Goal: Information Seeking & Learning: Learn about a topic

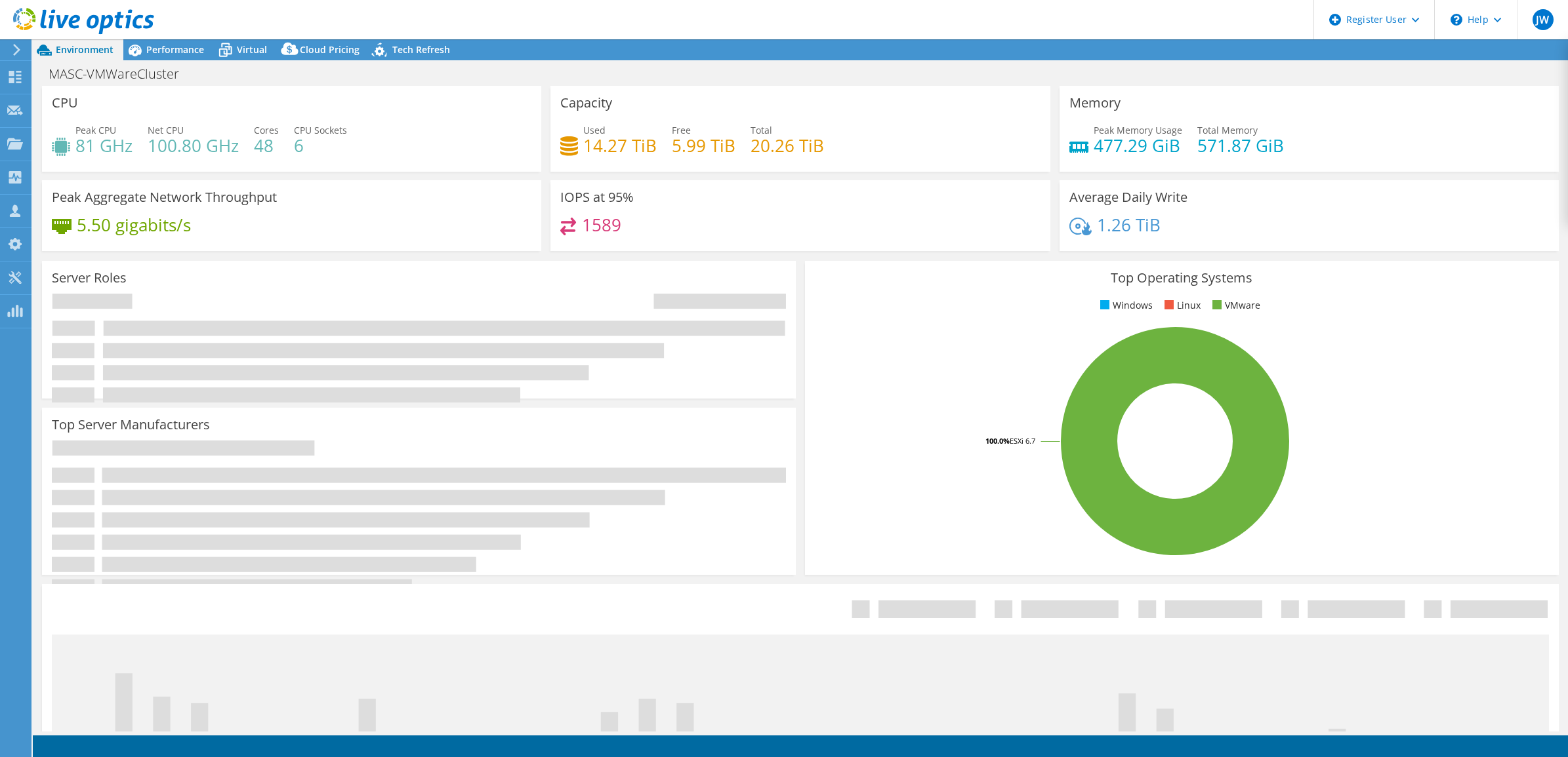
select select "USD"
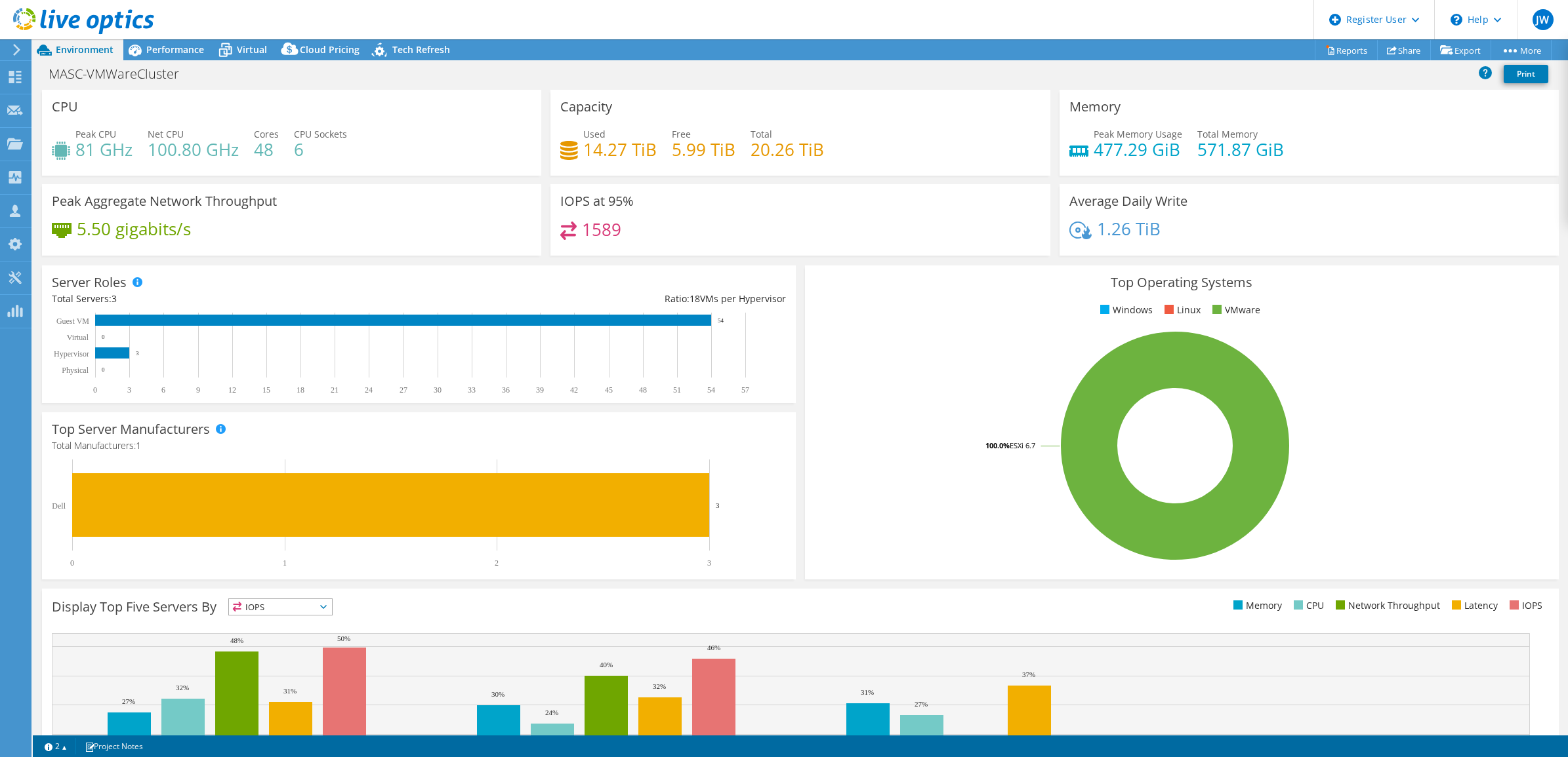
click at [404, 90] on div "CPU Peak CPU 81 GHz Net CPU 100.80 GHz Cores 48 CPU Sockets 6" at bounding box center [292, 133] width 499 height 86
click at [172, 47] on span "Performance" at bounding box center [175, 50] width 58 height 13
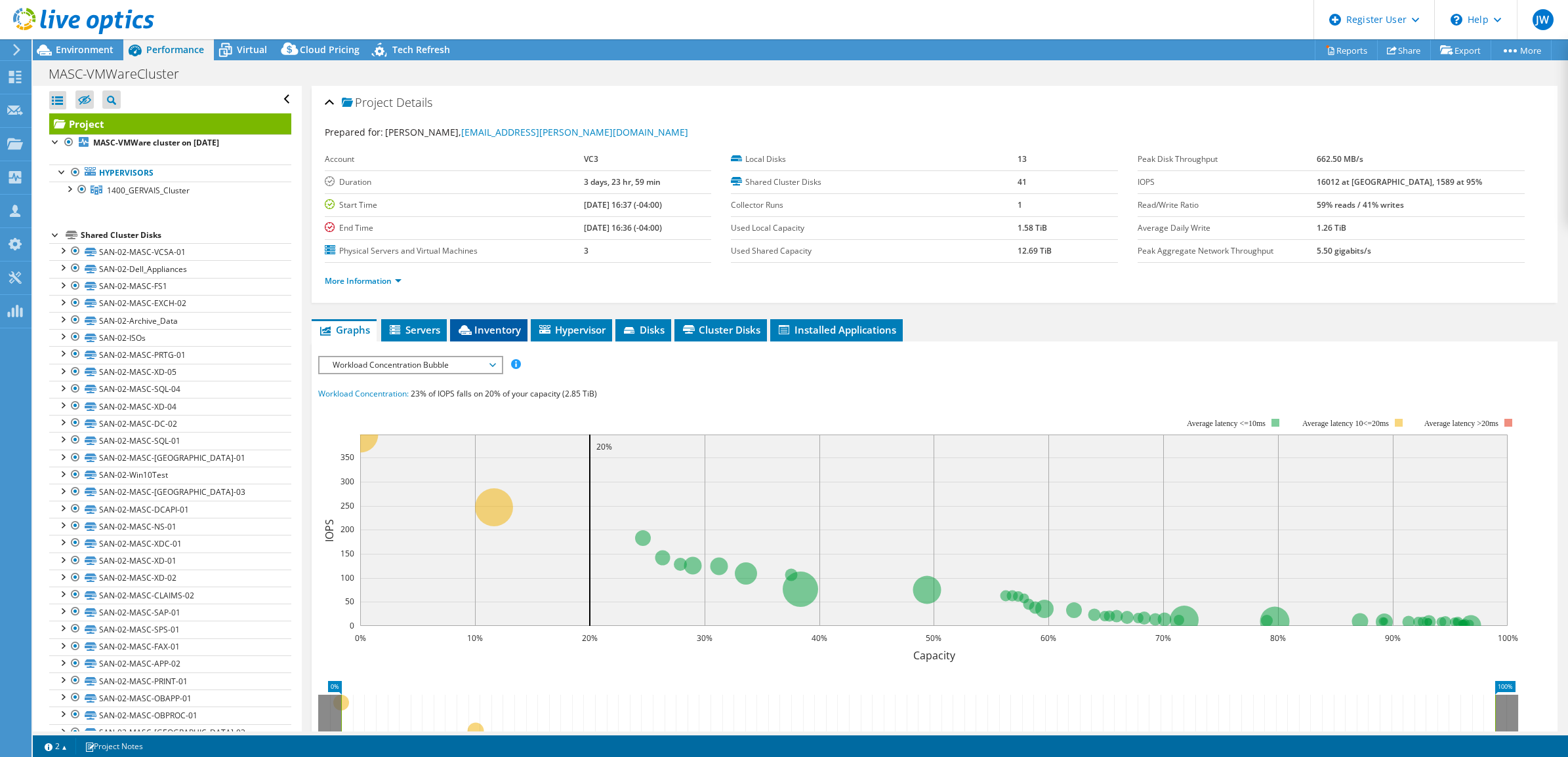
click at [486, 338] on li "Inventory" at bounding box center [489, 330] width 78 height 23
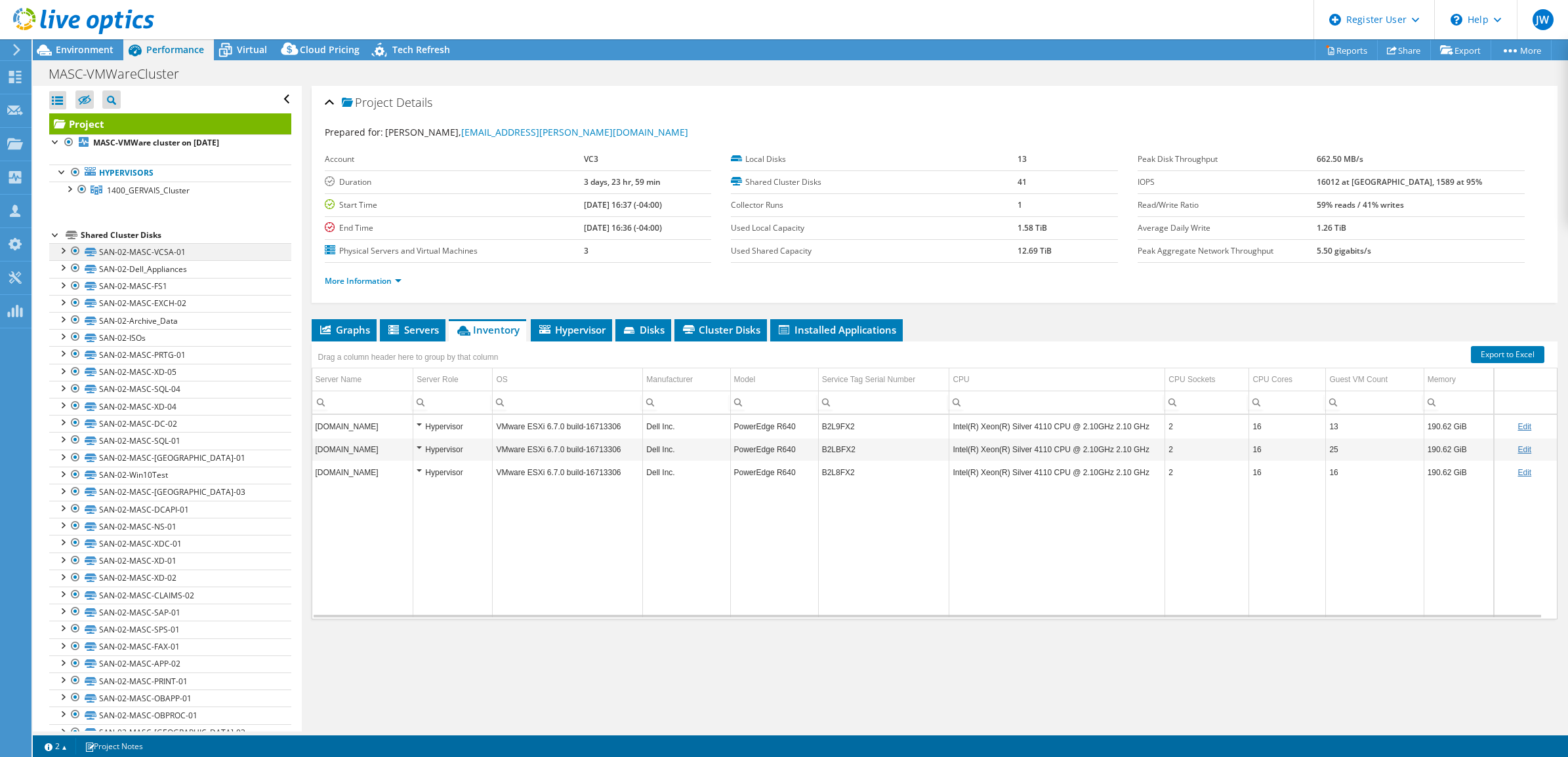
click at [63, 251] on div at bounding box center [62, 250] width 14 height 14
click at [263, 50] on span "Virtual" at bounding box center [251, 50] width 30 height 13
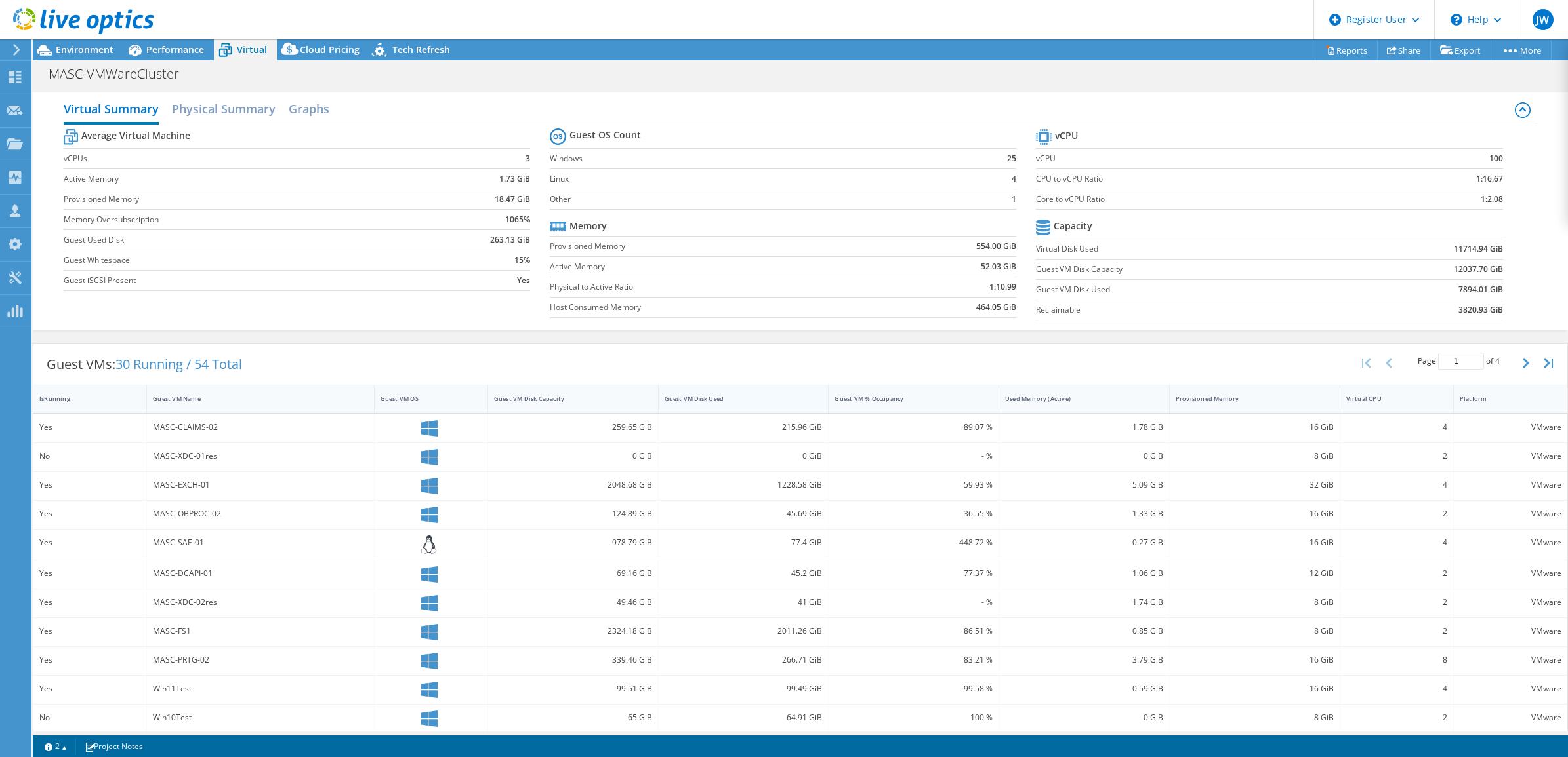
click at [715, 403] on div "Guest VM Disk Used" at bounding box center [736, 398] width 143 height 8
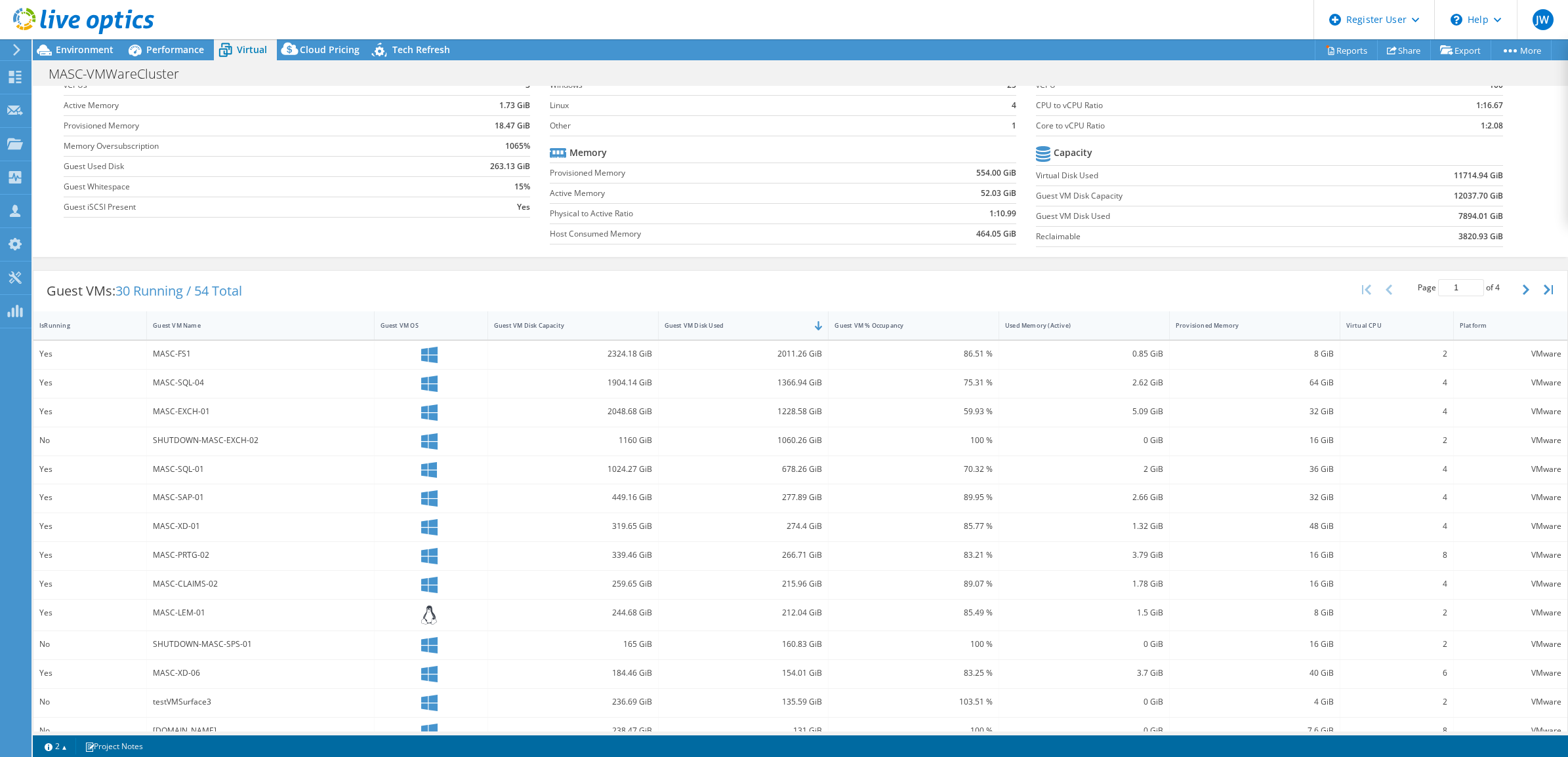
scroll to position [126, 0]
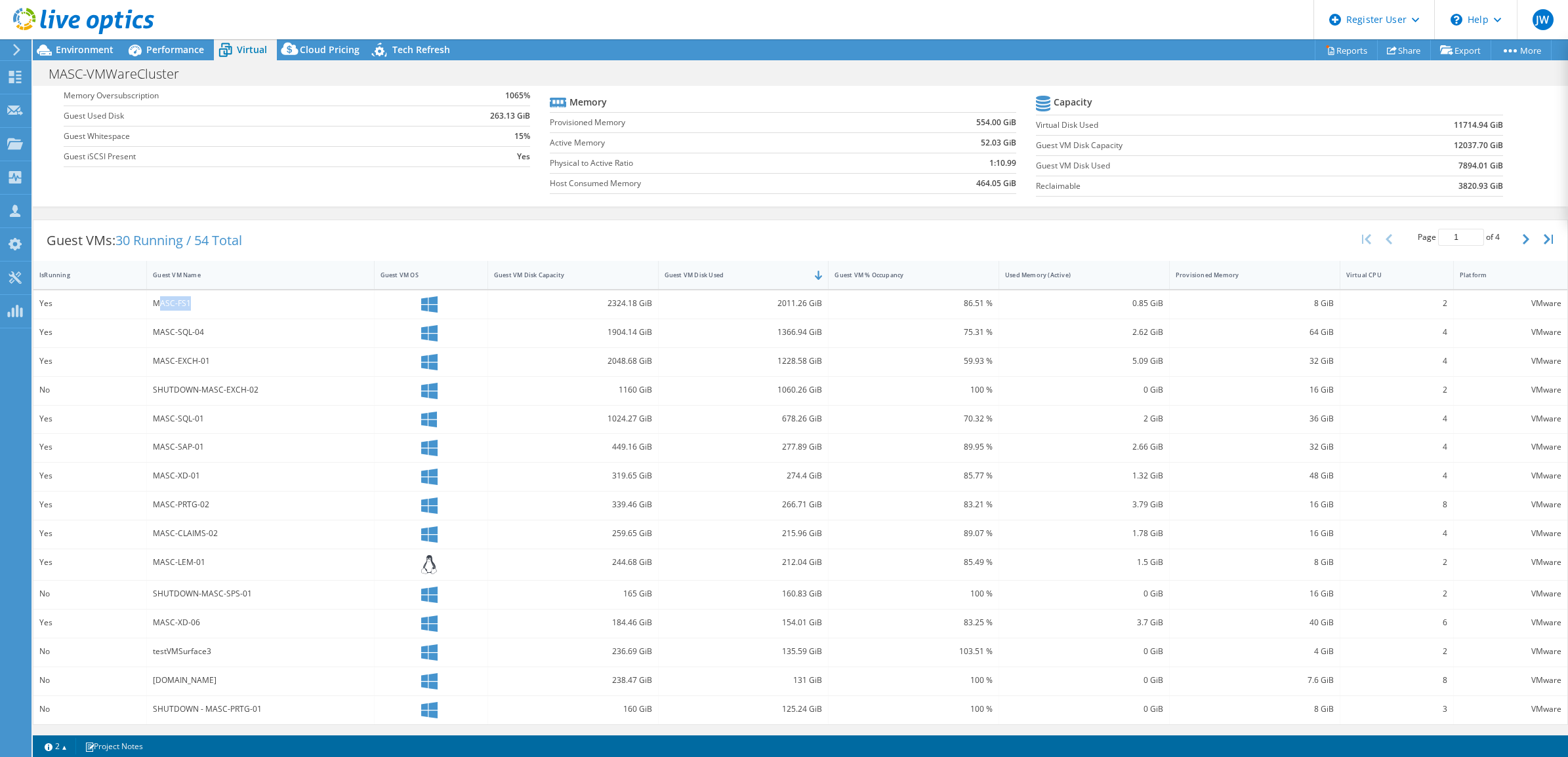
click at [155, 307] on div "MASC-FS1" at bounding box center [260, 303] width 215 height 14
drag, startPoint x: 227, startPoint y: 330, endPoint x: 153, endPoint y: 330, distance: 74.0
click at [155, 330] on div "MASC-SQL-04" at bounding box center [260, 332] width 215 height 14
drag, startPoint x: 208, startPoint y: 355, endPoint x: 157, endPoint y: 359, distance: 51.2
click at [157, 359] on div "MASC-EXCH-01" at bounding box center [260, 361] width 215 height 14
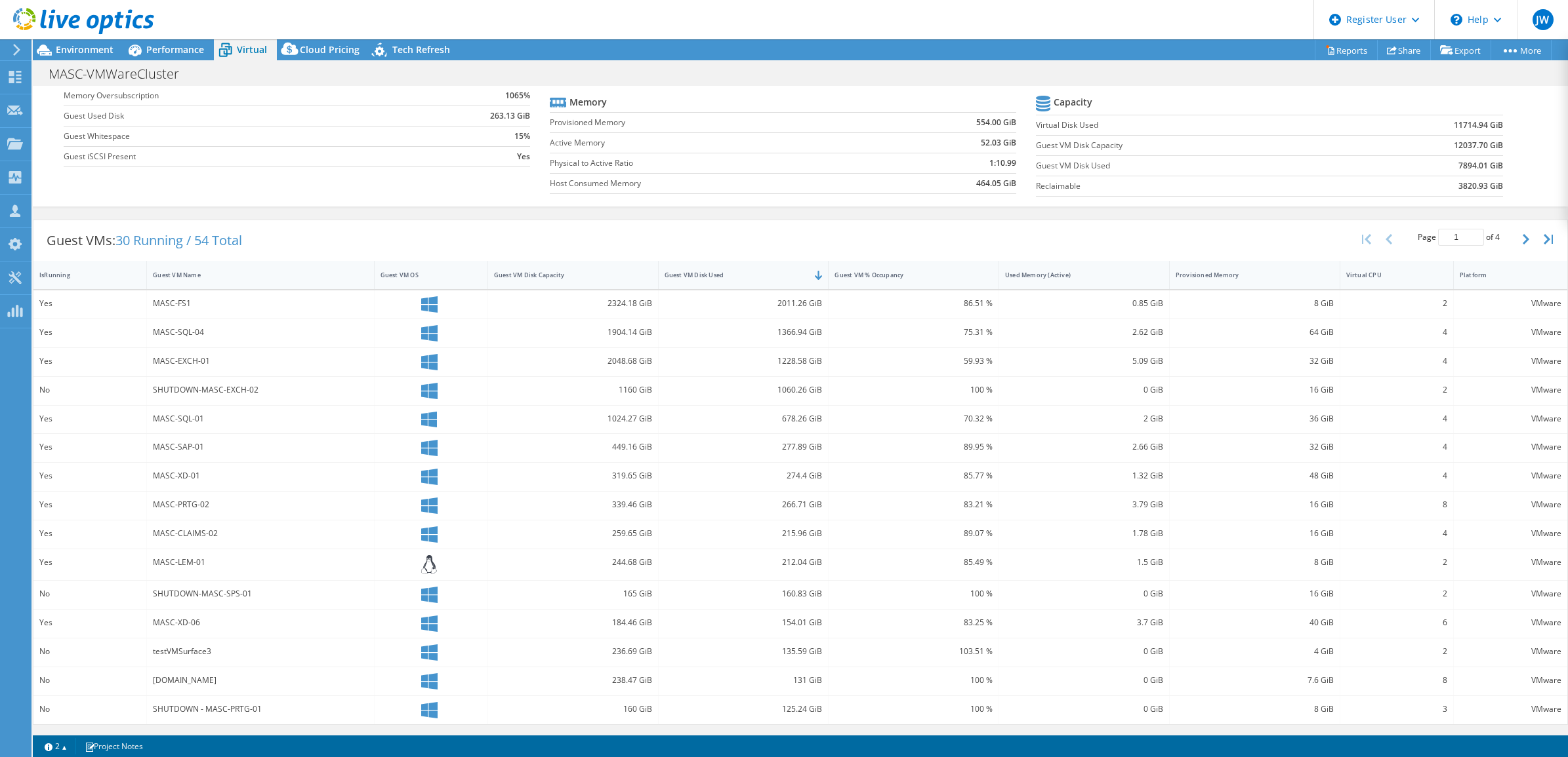
drag, startPoint x: 287, startPoint y: 398, endPoint x: 214, endPoint y: 401, distance: 73.1
click at [215, 399] on div "SHUTDOWN-MASC-EXCH-02" at bounding box center [260, 391] width 227 height 28
drag, startPoint x: 183, startPoint y: 418, endPoint x: 197, endPoint y: 424, distance: 15.2
click at [182, 418] on div "MASC-SQL-01" at bounding box center [260, 419] width 215 height 14
click at [306, 246] on div "Guest VMs: 30 Running / 54 Total Page 1 of 4 5 rows 10 rows 20 rows 25 rows 50 …" at bounding box center [800, 240] width 1534 height 41
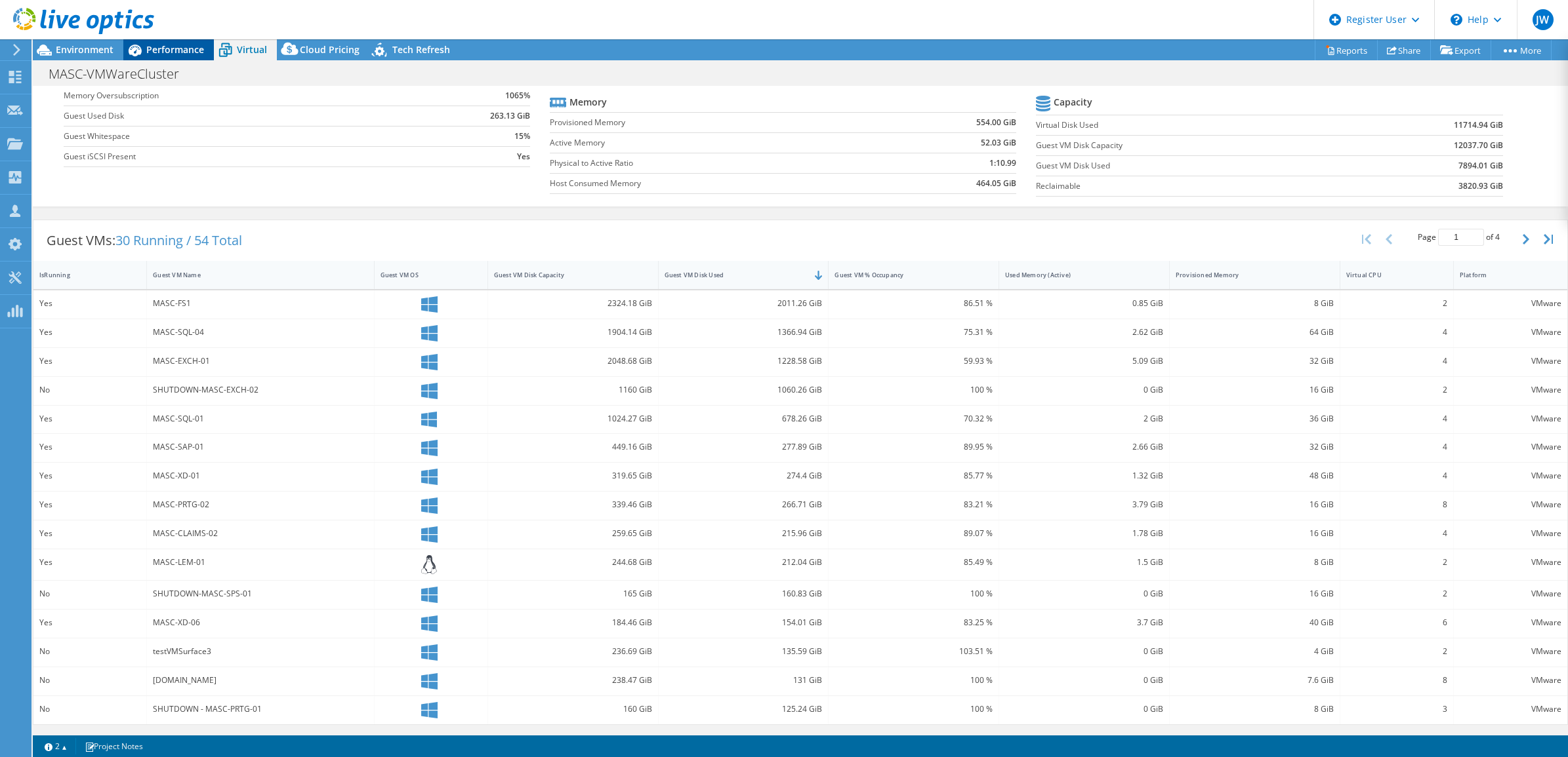
click at [181, 48] on span "Performance" at bounding box center [175, 50] width 58 height 13
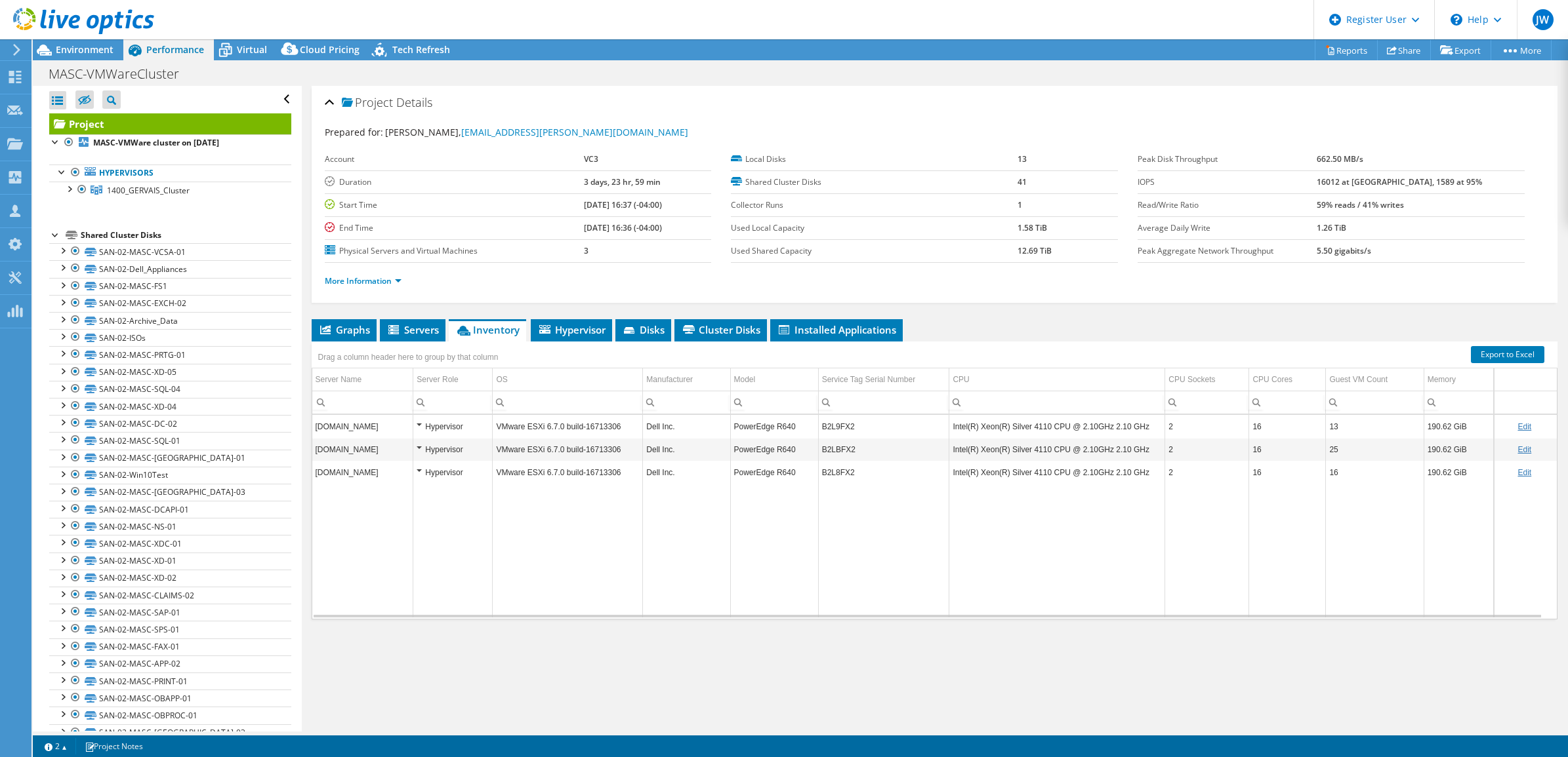
scroll to position [0, 0]
copy tr "B2L8FX2"
drag, startPoint x: 856, startPoint y: 477, endPoint x: 801, endPoint y: 476, distance: 55.0
click at [801, 476] on tr "[DOMAIN_NAME] Hypervisor VMware ESXi 6.7.0 build-16713306 Dell Inc. PowerEdge R…" at bounding box center [934, 472] width 1245 height 23
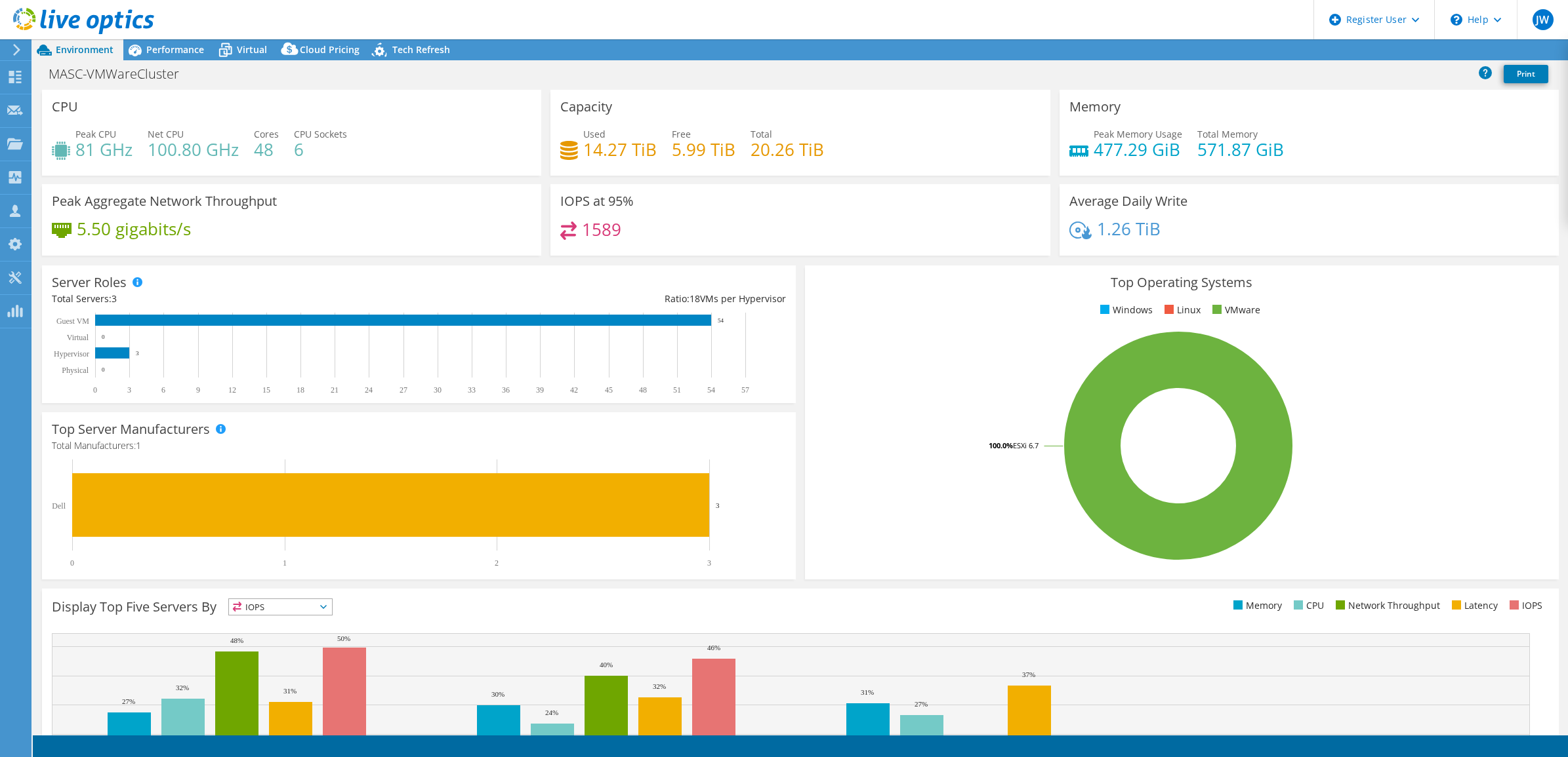
select select "USD"
